Goal: Task Accomplishment & Management: Use online tool/utility

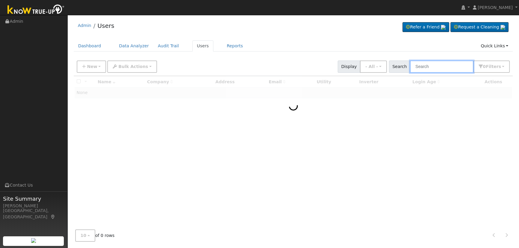
click at [437, 68] on input "text" at bounding box center [442, 67] width 64 height 12
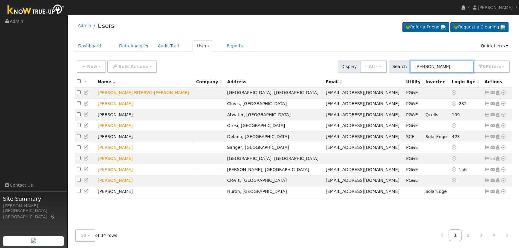
click at [415, 67] on input "[PERSON_NAME]" at bounding box center [442, 67] width 64 height 12
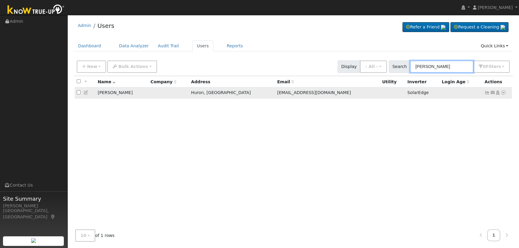
type input "[PERSON_NAME]"
click at [484, 94] on td "Send Email... Copy a Link Reset Password Open Access Data Analyzer Reports Scen…" at bounding box center [498, 93] width 30 height 11
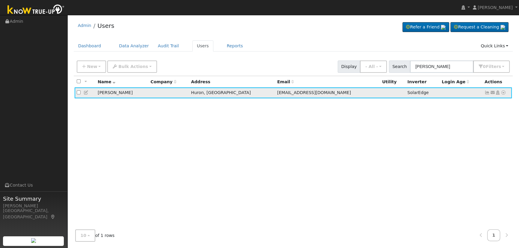
click at [486, 93] on icon at bounding box center [487, 93] width 5 height 4
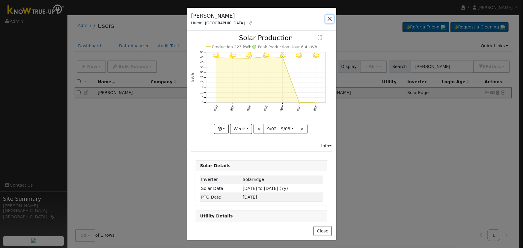
click at [329, 15] on button "button" at bounding box center [330, 19] width 8 height 8
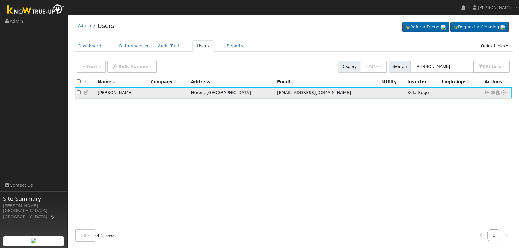
click at [490, 94] on icon at bounding box center [492, 93] width 5 height 4
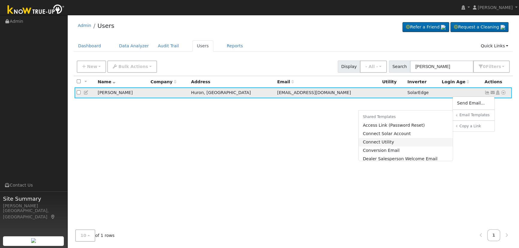
click at [416, 145] on link "Connect Utility" at bounding box center [406, 142] width 94 height 8
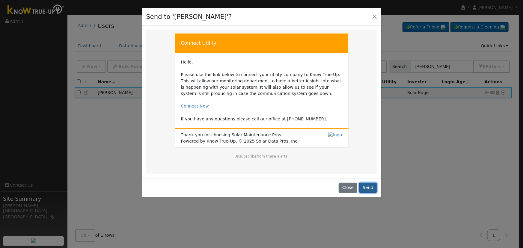
click at [374, 184] on button "Send" at bounding box center [368, 188] width 18 height 10
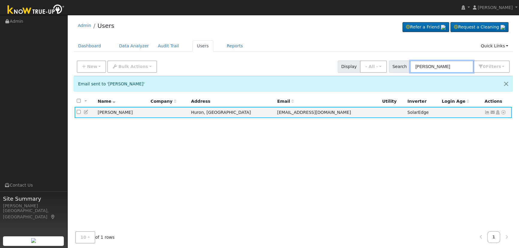
click at [457, 64] on input "[PERSON_NAME]" at bounding box center [442, 67] width 64 height 12
drag, startPoint x: 389, startPoint y: 60, endPoint x: 363, endPoint y: 53, distance: 26.7
click at [372, 57] on div "Admin Users Refer a Friend Request a Cleaning" at bounding box center [293, 142] width 446 height 248
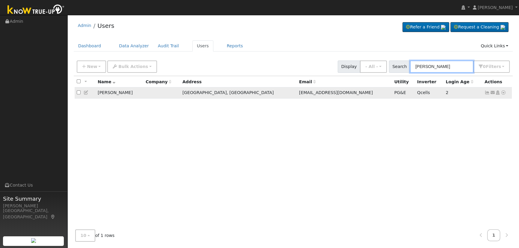
type input "[PERSON_NAME]"
click at [488, 91] on link at bounding box center [487, 92] width 5 height 5
